Goal: Task Accomplishment & Management: Use online tool/utility

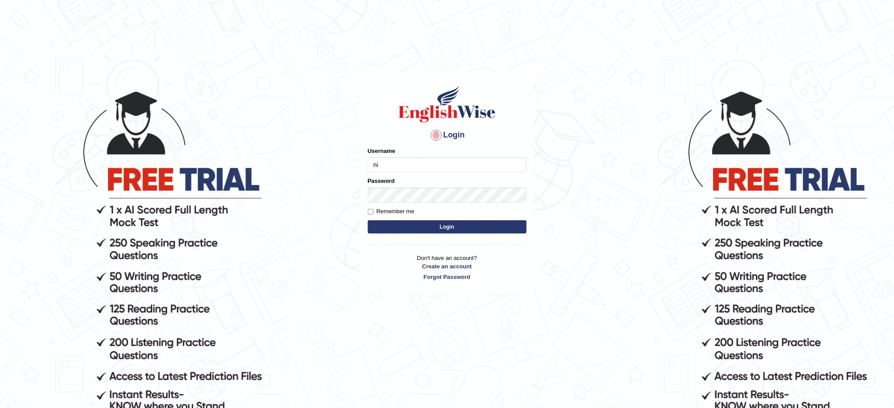
type input "n"
type input "9bands"
click at [368, 220] on button "Login" at bounding box center [447, 226] width 159 height 13
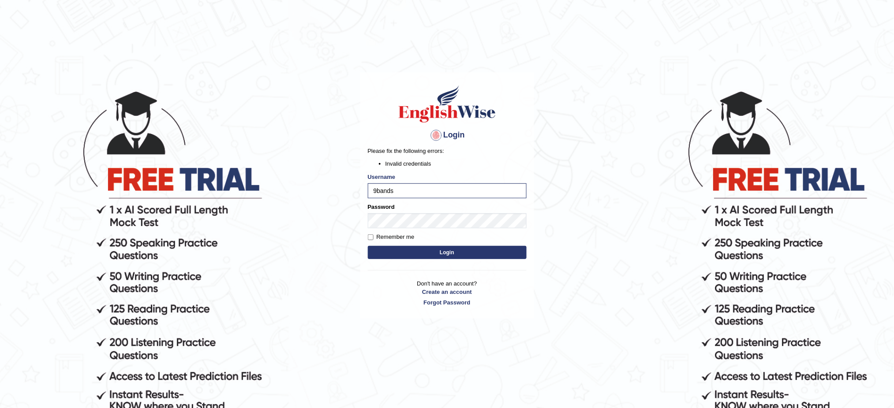
click at [413, 251] on button "Login" at bounding box center [447, 252] width 159 height 13
click at [389, 247] on button "Login" at bounding box center [447, 252] width 159 height 13
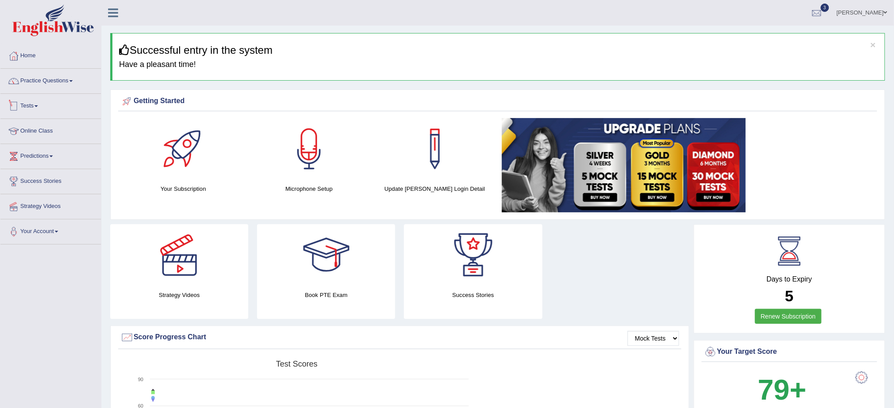
click at [31, 104] on link "Tests" at bounding box center [50, 105] width 101 height 22
click at [37, 142] on link "Take Mock Test" at bounding box center [57, 142] width 82 height 16
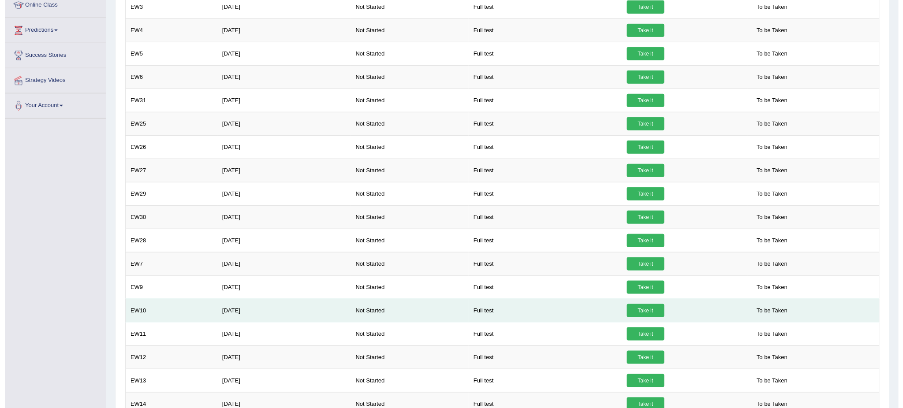
scroll to position [298, 0]
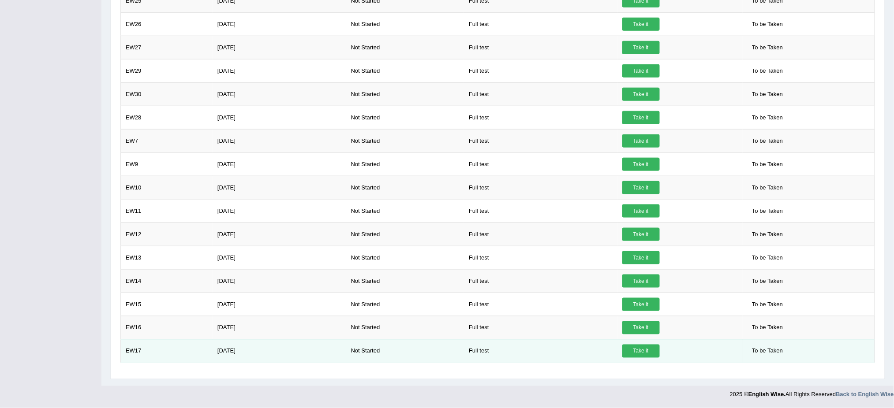
click at [639, 349] on link "Take it" at bounding box center [640, 351] width 37 height 13
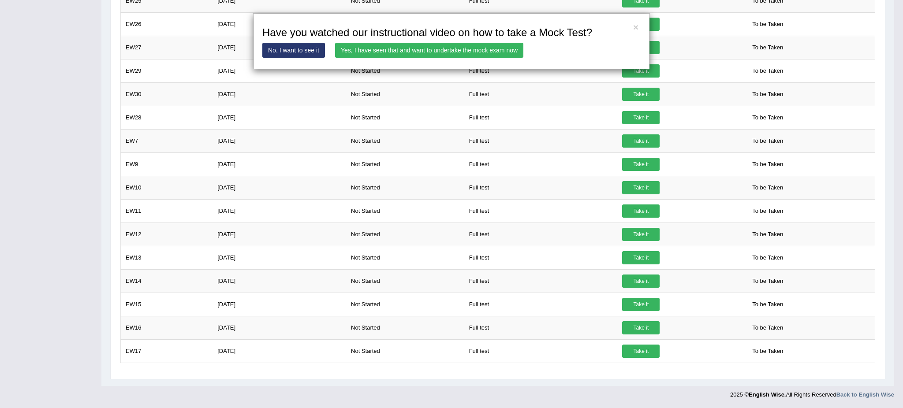
click at [365, 45] on link "Yes, I have seen that and want to undertake the mock exam now" at bounding box center [429, 50] width 188 height 15
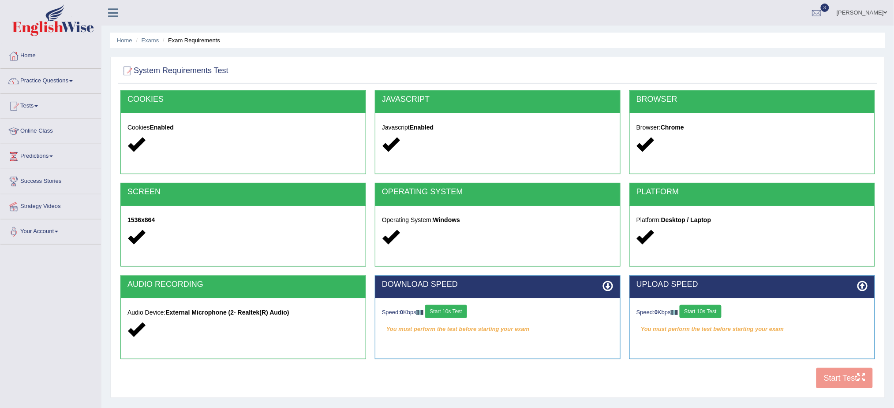
click at [450, 308] on button "Start 10s Test" at bounding box center [446, 311] width 42 height 13
click at [709, 314] on button "Start 10s Test" at bounding box center [701, 311] width 42 height 13
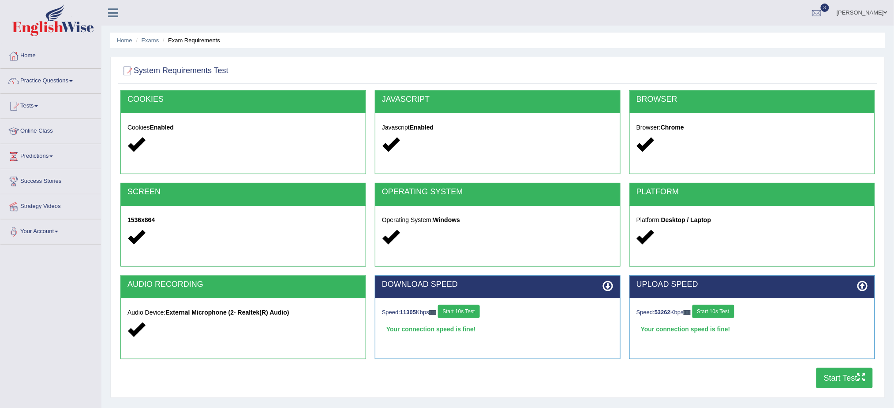
click at [830, 377] on button "Start Test" at bounding box center [844, 378] width 56 height 20
